Goal: Go to known website: Go to known website

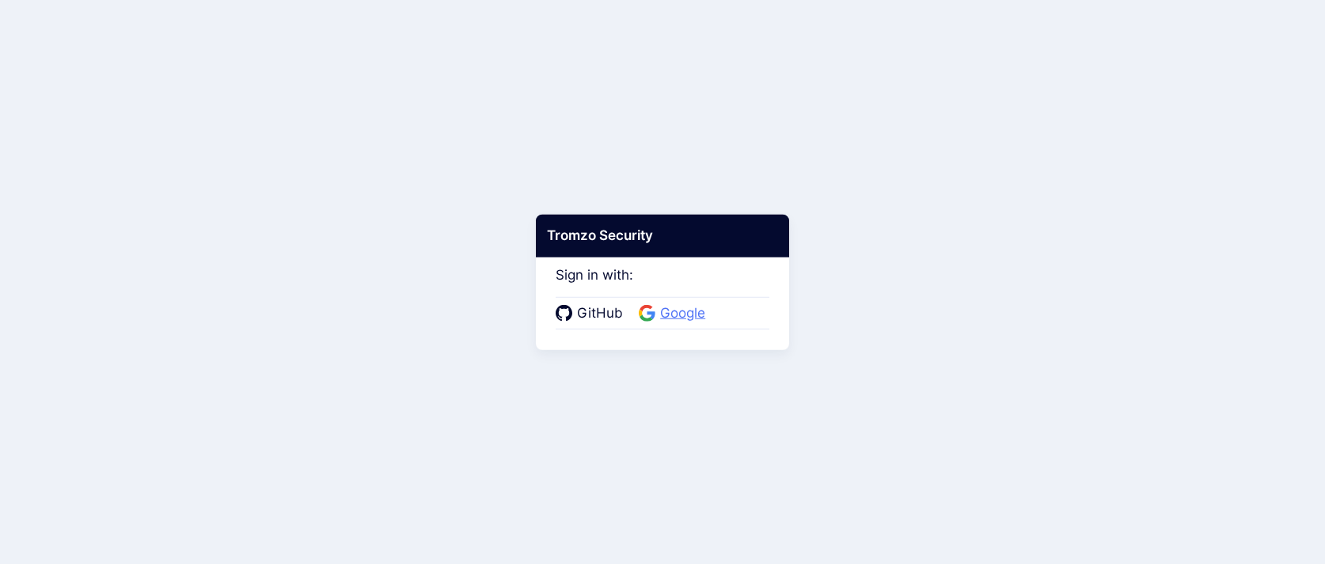
click at [661, 305] on span "Google" at bounding box center [682, 313] width 55 height 21
